Goal: Obtain resource: Download file/media

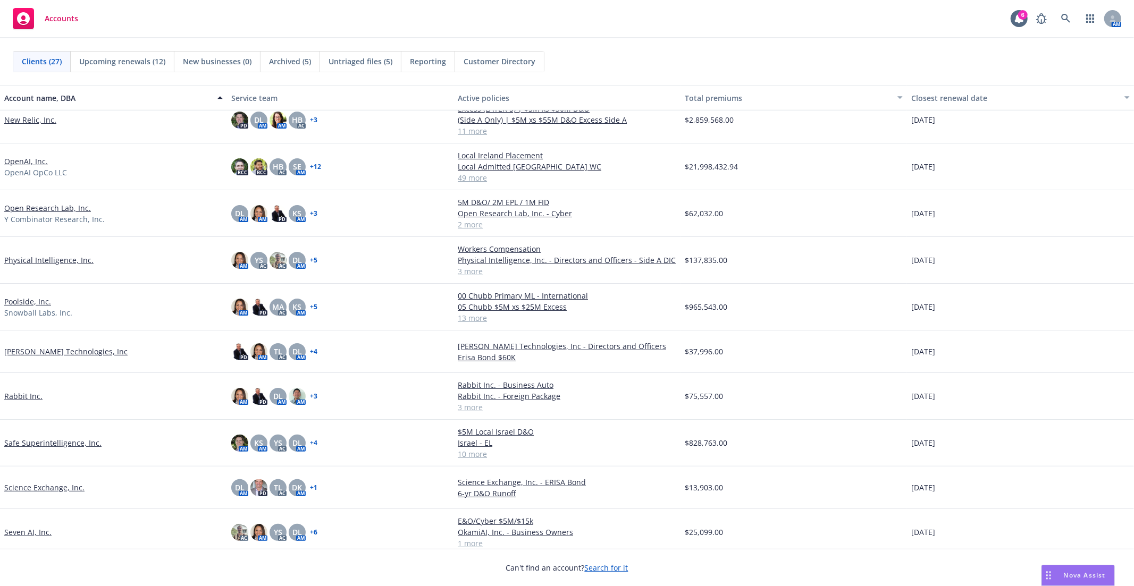
scroll to position [612, 0]
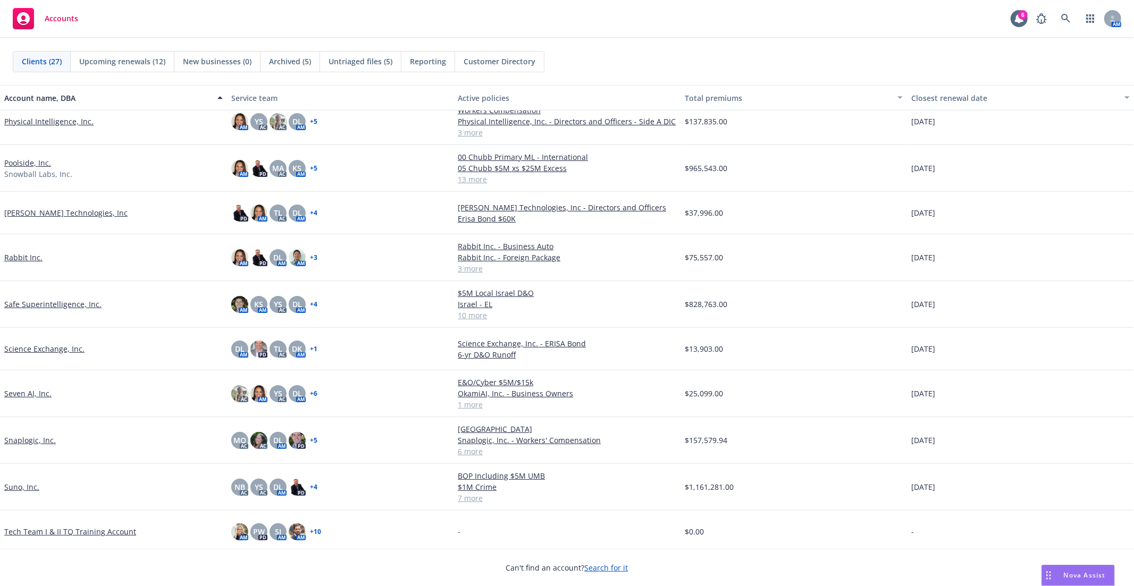
click at [26, 437] on link "Snaplogic, Inc." at bounding box center [30, 440] width 52 height 11
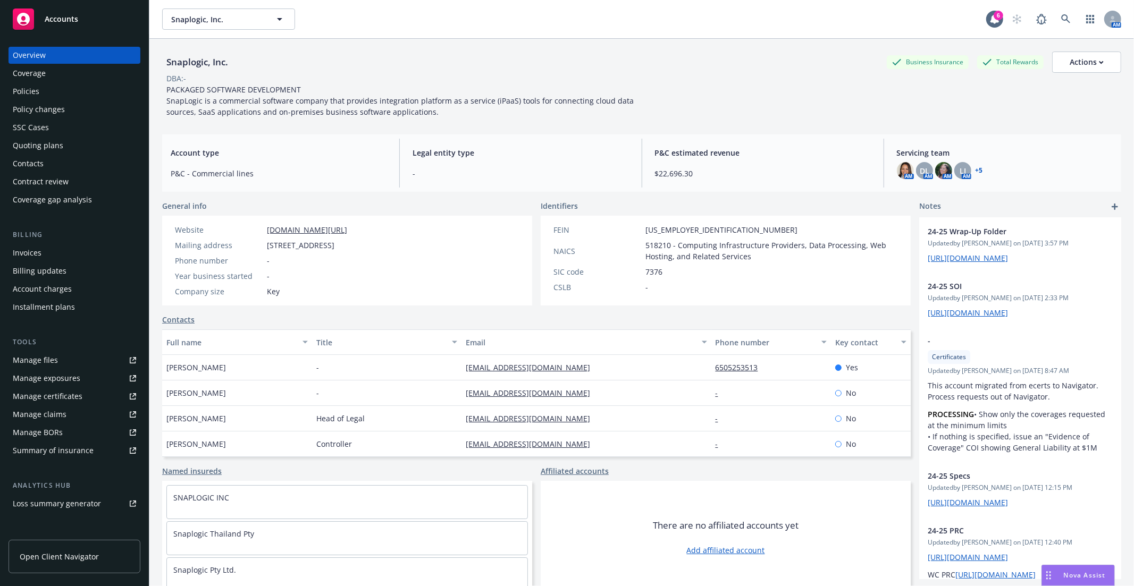
click at [41, 362] on div "Manage files" at bounding box center [35, 360] width 45 height 17
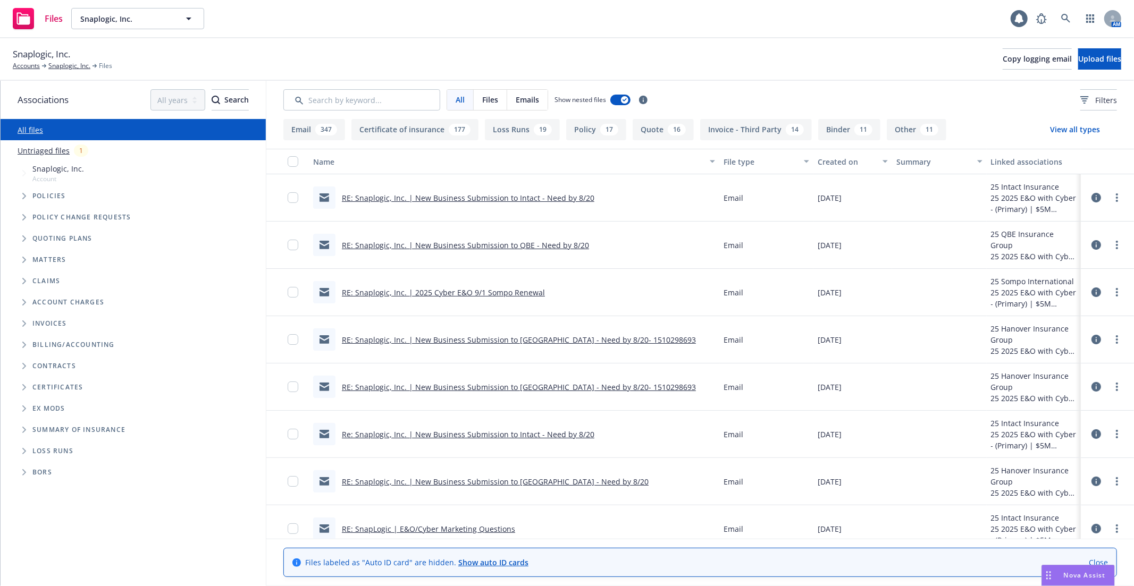
click at [27, 197] on span "Tree Example" at bounding box center [23, 196] width 17 height 17
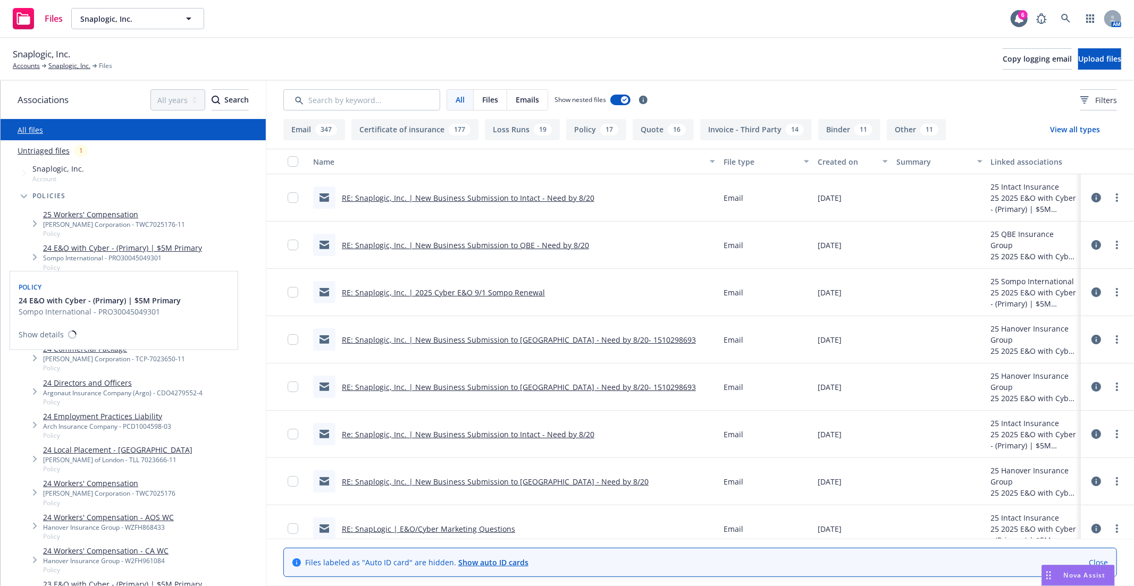
click at [91, 252] on link "24 E&O with Cyber - (Primary) | $5M Primary" at bounding box center [122, 247] width 159 height 11
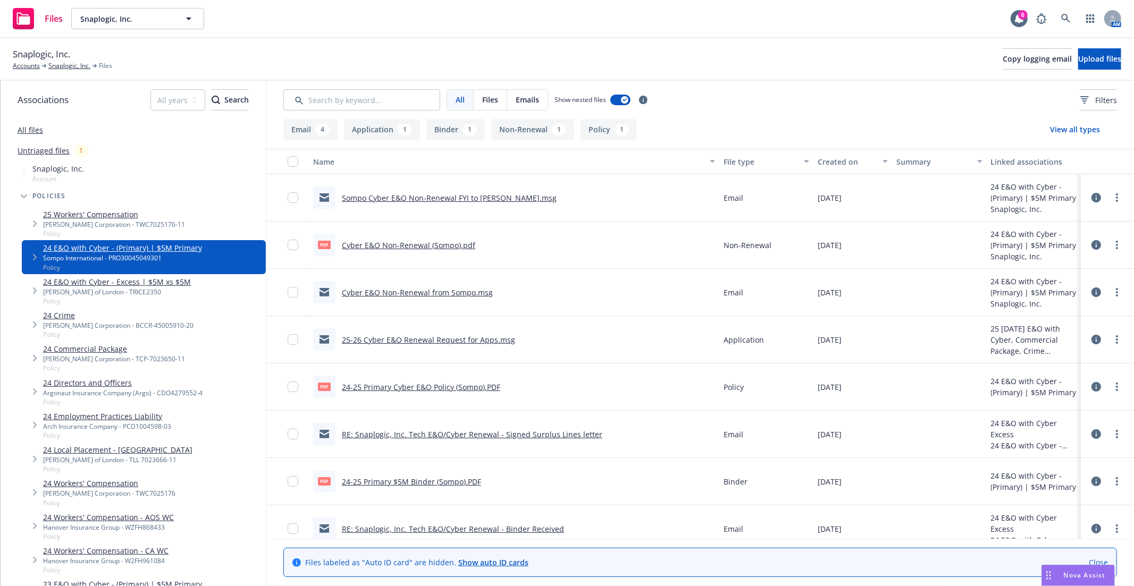
click at [445, 388] on link "24-25 Primary Cyber E&O Policy (Sompo).PDF" at bounding box center [421, 387] width 158 height 10
click at [404, 482] on link "24-25 Primary $5M Binder (Sompo).PDF" at bounding box center [411, 482] width 139 height 10
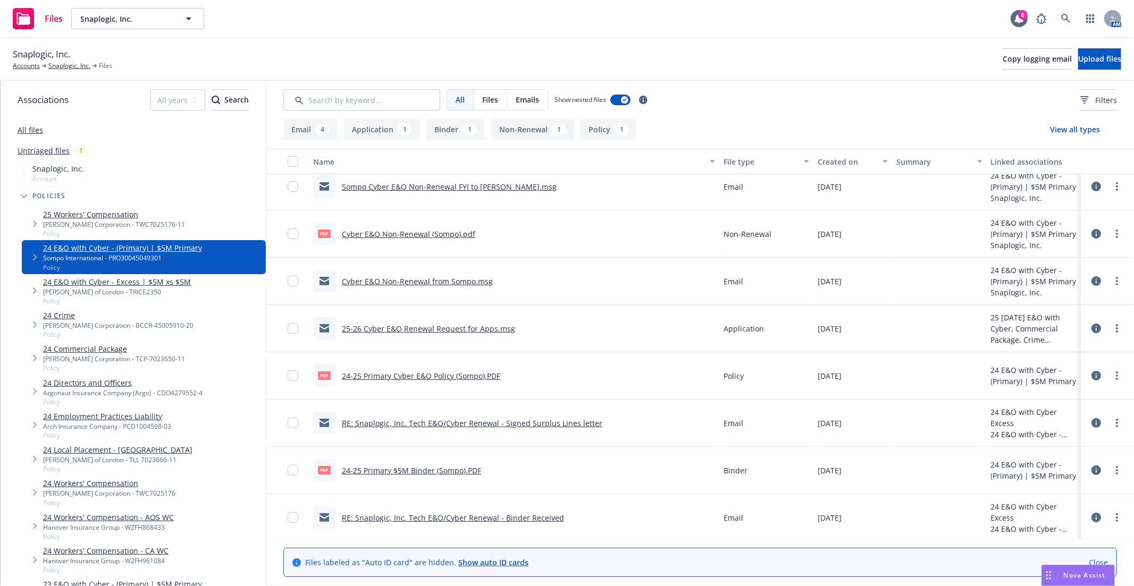
scroll to position [14, 0]
